Goal: Task Accomplishment & Management: Complete application form

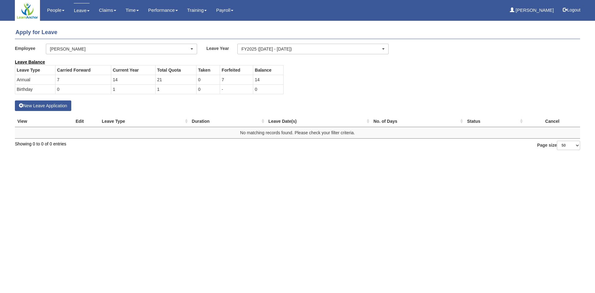
select select "50"
click at [50, 106] on button "New Leave Application" at bounding box center [43, 105] width 56 height 11
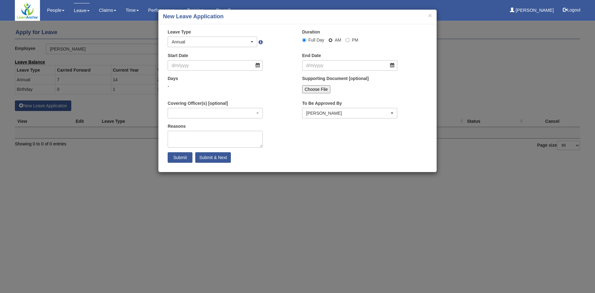
click at [330, 40] on input "AM" at bounding box center [331, 40] width 4 height 4
radio input "true"
click at [304, 40] on input "Full Day" at bounding box center [304, 40] width 4 height 4
radio input "true"
click at [428, 16] on button "×" at bounding box center [430, 15] width 4 height 7
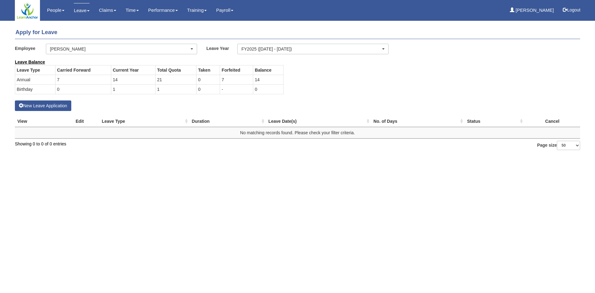
select select "50"
click at [45, 106] on button "New Leave Application" at bounding box center [43, 105] width 56 height 11
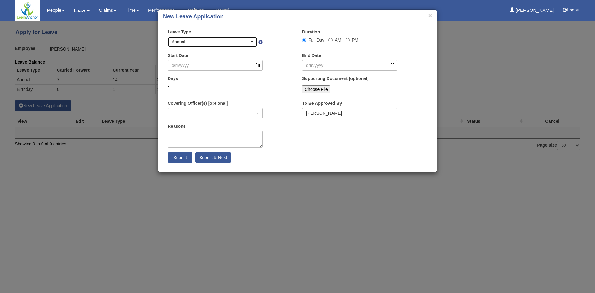
click at [239, 39] on div "Annual" at bounding box center [211, 42] width 78 height 6
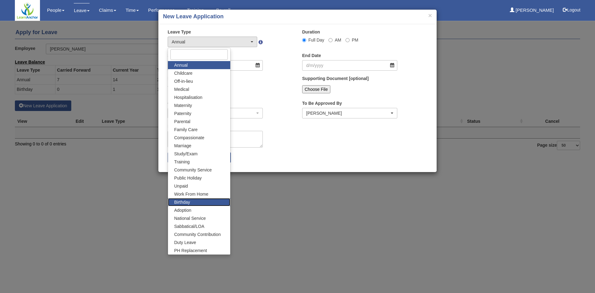
click at [197, 200] on link "Birthday" at bounding box center [199, 202] width 62 height 8
select select "19"
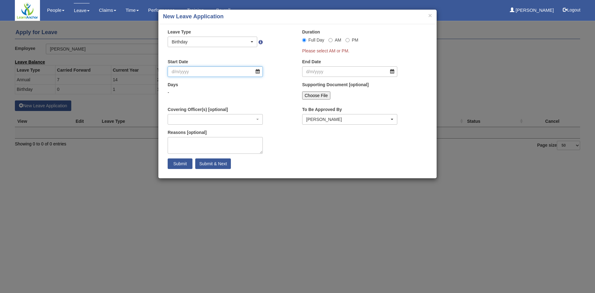
click at [230, 71] on input "Start Date" at bounding box center [215, 71] width 95 height 11
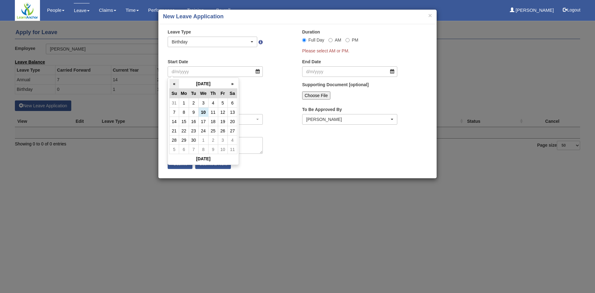
click at [174, 84] on th "«" at bounding box center [175, 84] width 10 height 10
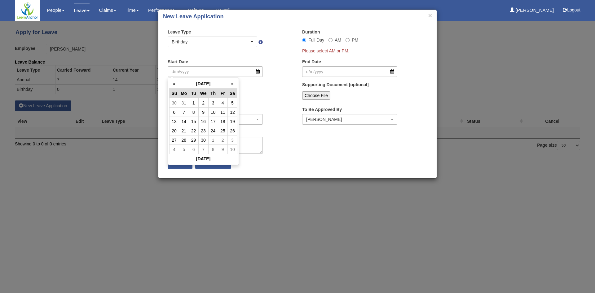
click at [174, 84] on th "«" at bounding box center [175, 84] width 10 height 10
click at [205, 122] on td "12" at bounding box center [203, 121] width 10 height 9
type input "12/2/2025"
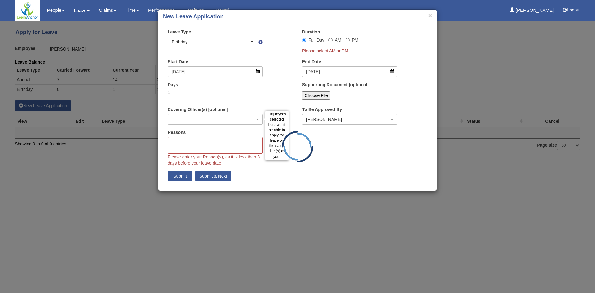
select select
drag, startPoint x: 218, startPoint y: 142, endPoint x: 214, endPoint y: 145, distance: 4.9
click at [219, 142] on textarea "Reasons" at bounding box center [215, 145] width 95 height 17
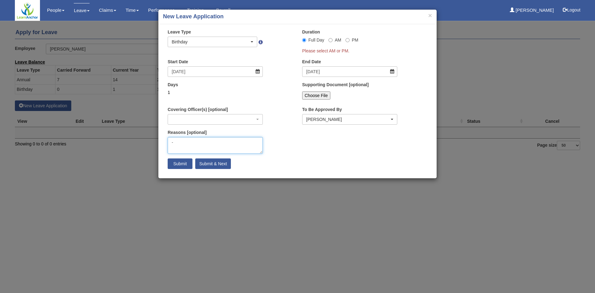
type textarea "-"
click at [282, 92] on div "Days 1" at bounding box center [230, 93] width 135 height 23
click at [201, 165] on input "Submit & Next" at bounding box center [213, 163] width 36 height 11
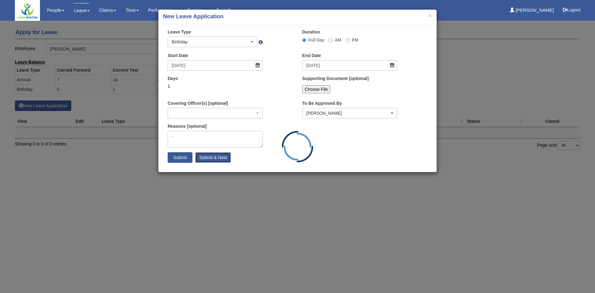
select select "1"
select select
select select "50"
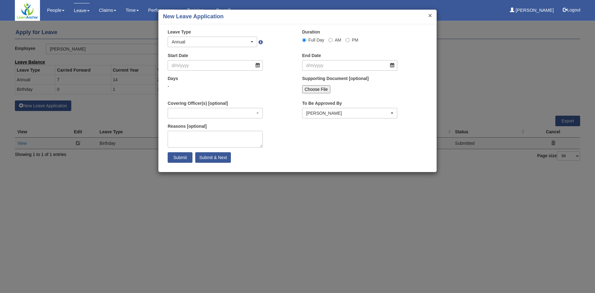
click at [431, 16] on button "×" at bounding box center [430, 15] width 4 height 7
